Goal: Communication & Community: Answer question/provide support

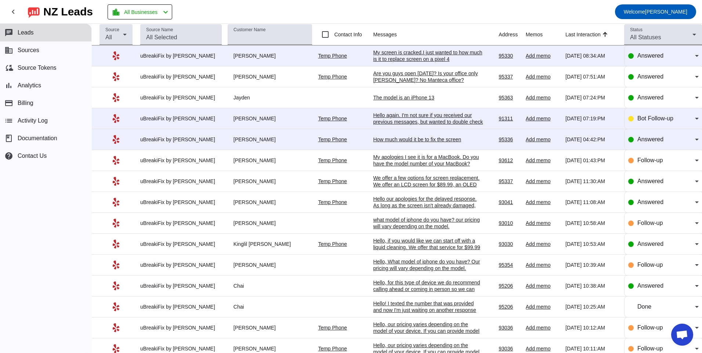
click at [407, 101] on td "The model is an iPhone 13 8/22/2025, 07:24:PM" at bounding box center [436, 97] width 126 height 21
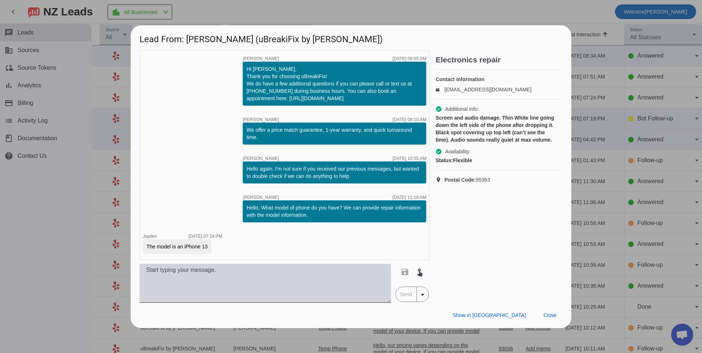
click at [250, 287] on textarea at bounding box center [264, 283] width 251 height 39
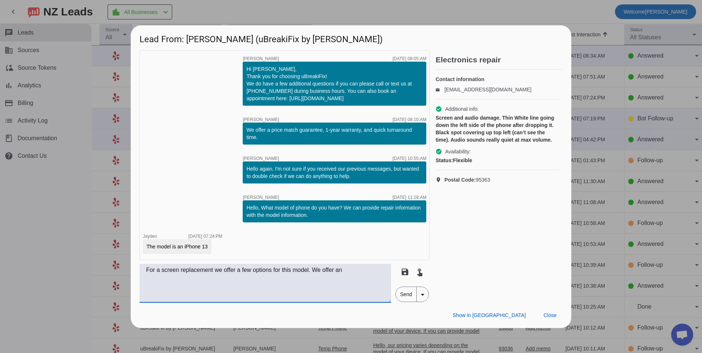
type textarea "For a screen replacement we offer a few options for this model. We offer an"
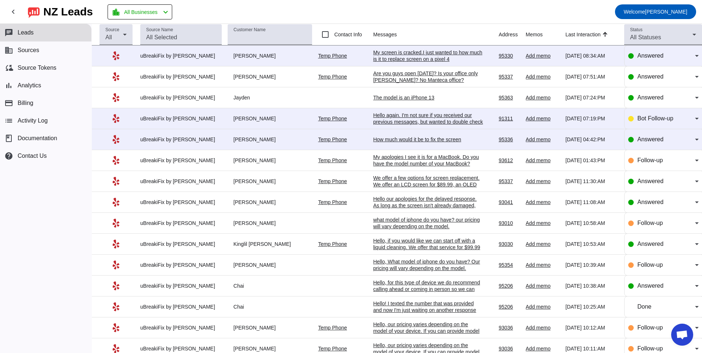
click at [394, 98] on div "The model is an iPhone 13" at bounding box center [428, 97] width 110 height 7
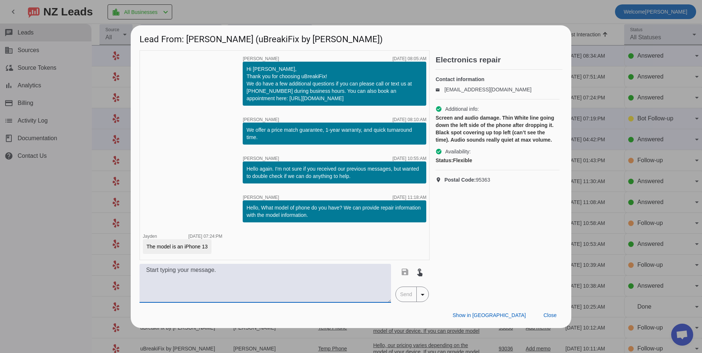
click at [244, 290] on textarea at bounding box center [264, 283] width 251 height 39
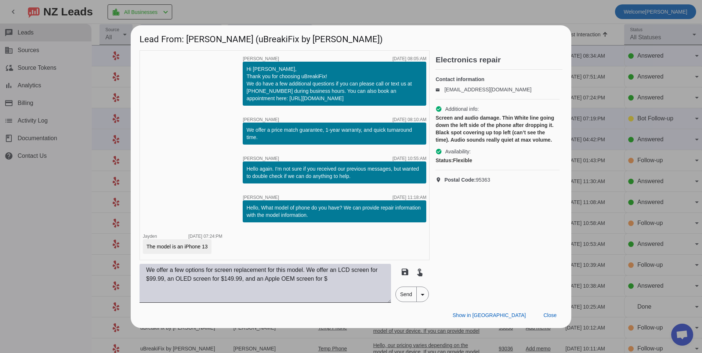
click at [352, 283] on textarea "We offer a few options for screen replacement for this model. We offer an LCD s…" at bounding box center [264, 283] width 251 height 39
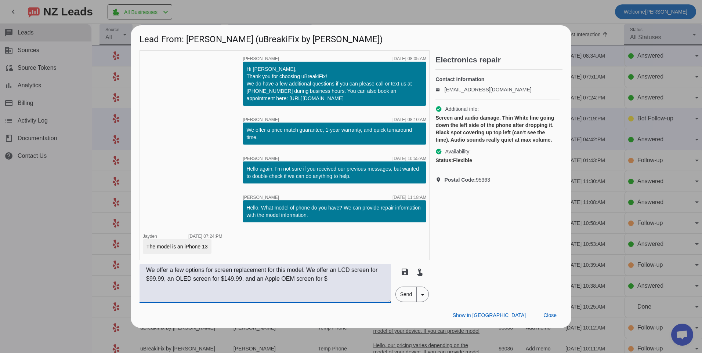
click at [358, 287] on textarea "We offer a few options for screen replacement for this model. We offer an LCD s…" at bounding box center [264, 283] width 251 height 39
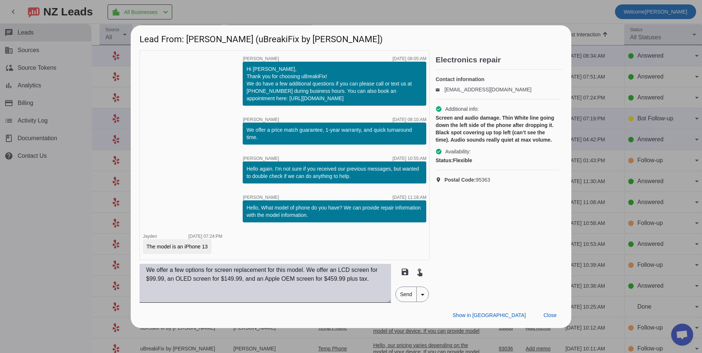
click at [381, 281] on textarea "We offer a few options for screen replacement for this model. We offer an LCD s…" at bounding box center [264, 283] width 251 height 39
click at [251, 290] on textarea "We offer a few options for screen replacement for this model. We offer an LCD s…" at bounding box center [264, 283] width 251 height 39
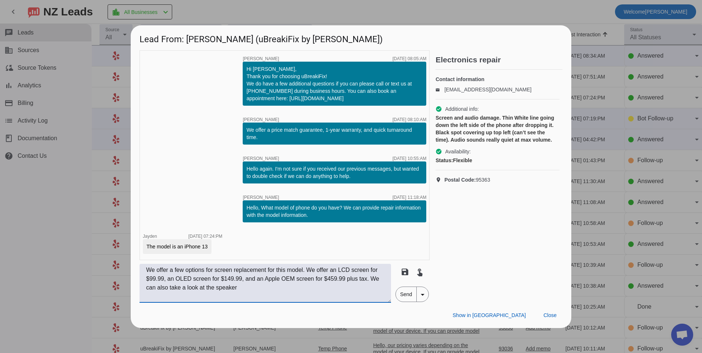
click at [267, 294] on textarea "We offer a few options for screen replacement for this model. We offer an LCD s…" at bounding box center [264, 283] width 251 height 39
click at [262, 295] on textarea "We offer a few options for screen replacement for this model. We offer an LCD s…" at bounding box center [264, 283] width 251 height 39
type textarea "We offer a few options for screen replacement for this model. We offer an LCD s…"
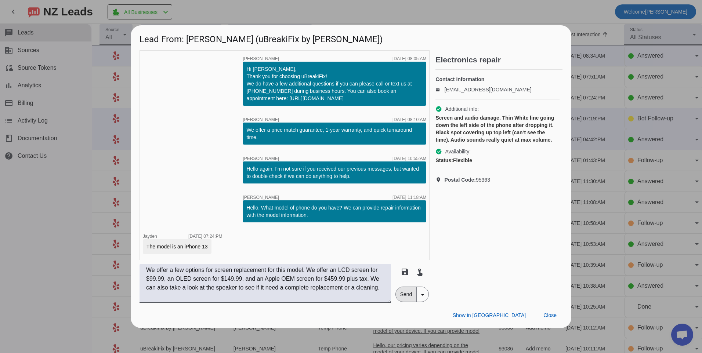
click at [409, 294] on span "Send" at bounding box center [406, 294] width 21 height 15
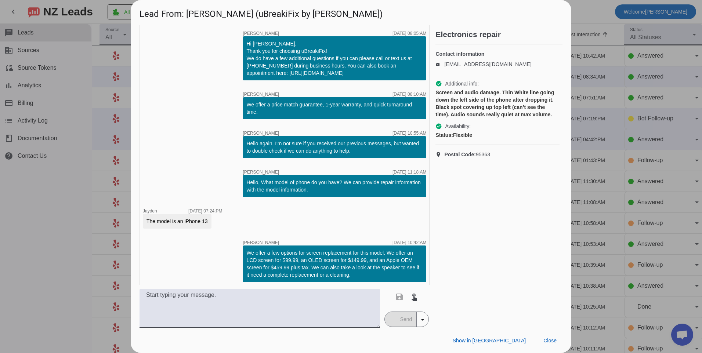
scroll to position [3, 0]
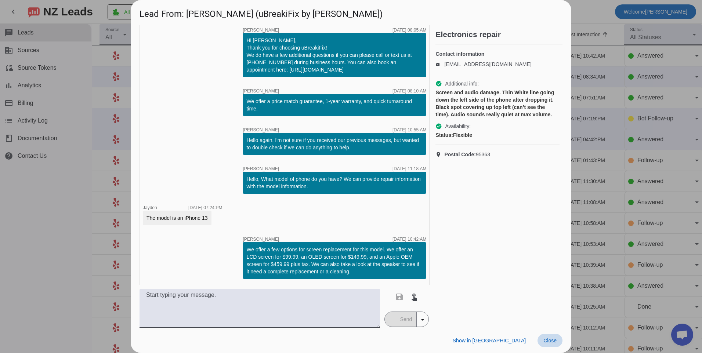
click at [554, 343] on span "Close" at bounding box center [549, 341] width 13 height 6
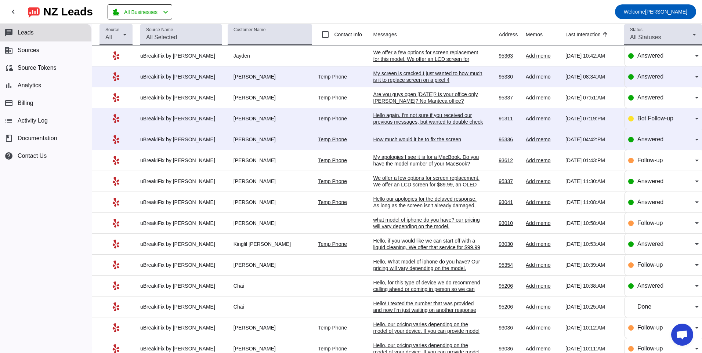
click at [453, 142] on div "How much would it be to fix the screen" at bounding box center [428, 139] width 110 height 7
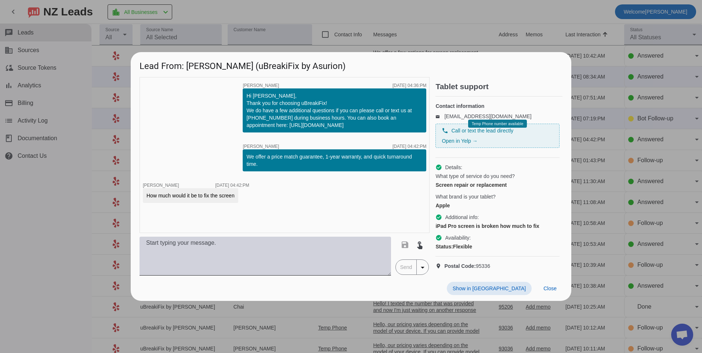
click at [343, 255] on textarea at bounding box center [264, 256] width 251 height 39
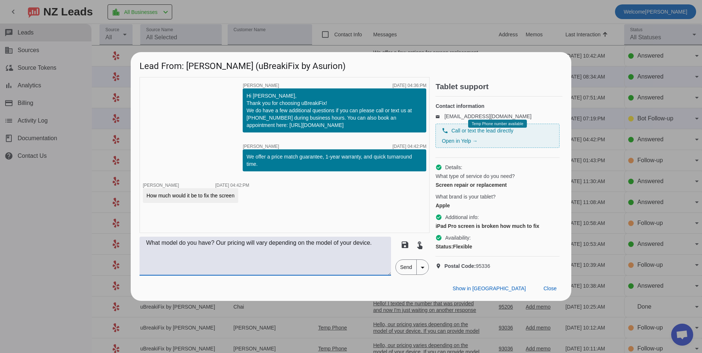
type textarea "What model do you have? Our pricing will vary depending on the model of your de…"
click at [411, 275] on span "Send" at bounding box center [406, 267] width 21 height 15
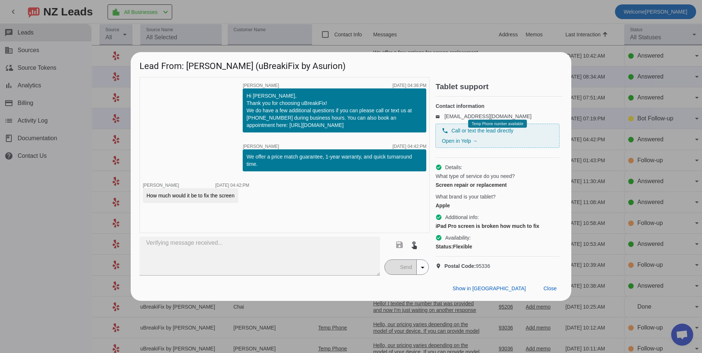
drag, startPoint x: 412, startPoint y: 282, endPoint x: 411, endPoint y: 295, distance: 12.9
drag, startPoint x: 411, startPoint y: 295, endPoint x: 308, endPoint y: 217, distance: 129.3
click at [308, 217] on div "timer close [PERSON_NAME] [DATE] 04:36:PM Hi [PERSON_NAME], Thank you for choos…" at bounding box center [284, 155] width 290 height 156
click at [304, 226] on div "timer close [PERSON_NAME] [DATE] 04:36:PM Hi [PERSON_NAME], Thank you for choos…" at bounding box center [284, 155] width 290 height 156
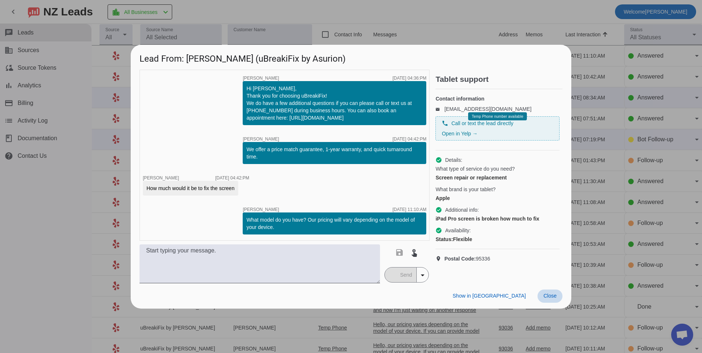
click at [544, 297] on span "Close" at bounding box center [549, 296] width 13 height 6
